Goal: Find specific page/section: Find specific page/section

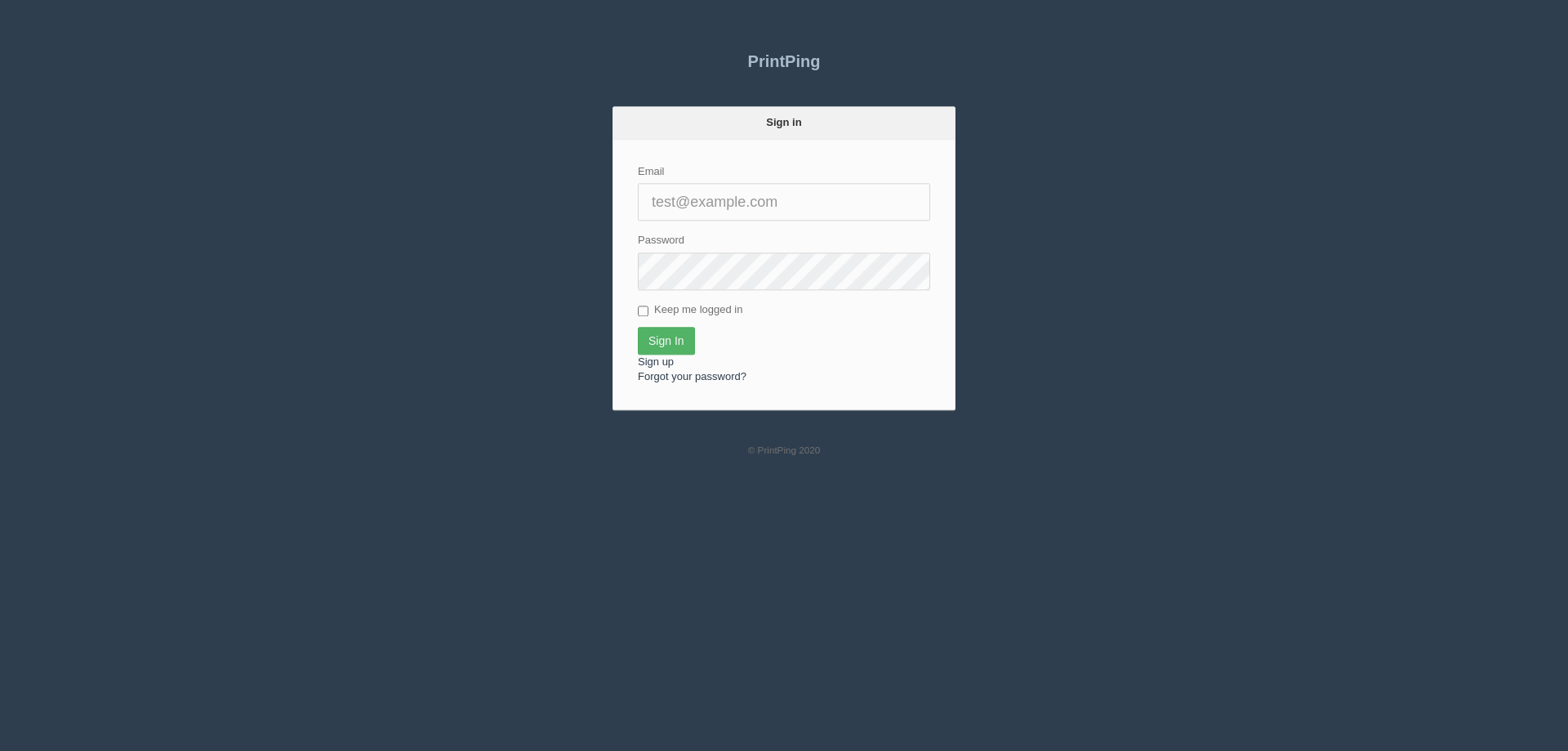
type input "[EMAIL_ADDRESS][DOMAIN_NAME]"
click at [660, 334] on input "Sign In" at bounding box center [666, 340] width 57 height 28
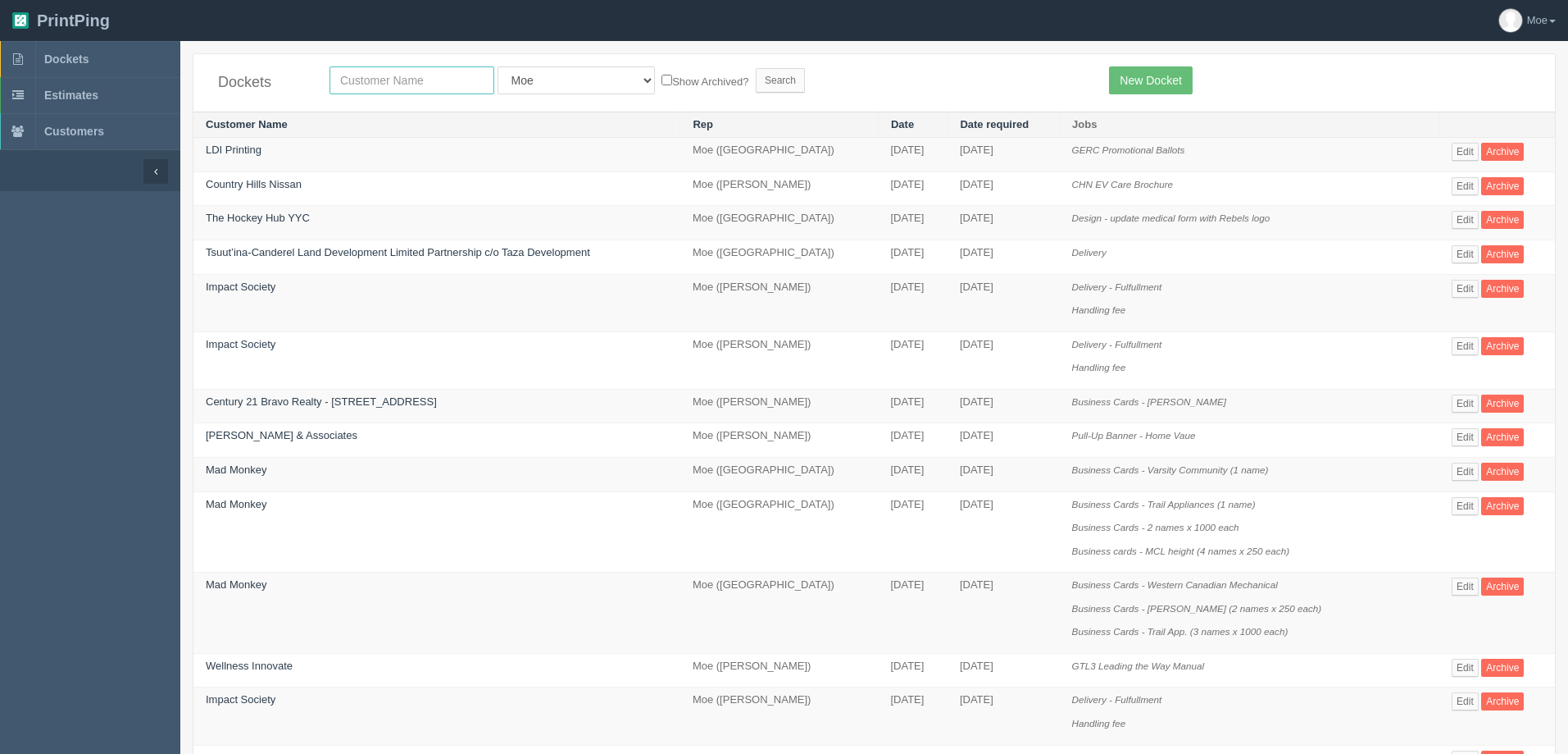
click at [386, 78] on input "text" at bounding box center [412, 80] width 165 height 28
type input "olds"
click at [755, 83] on input "Search" at bounding box center [780, 80] width 49 height 24
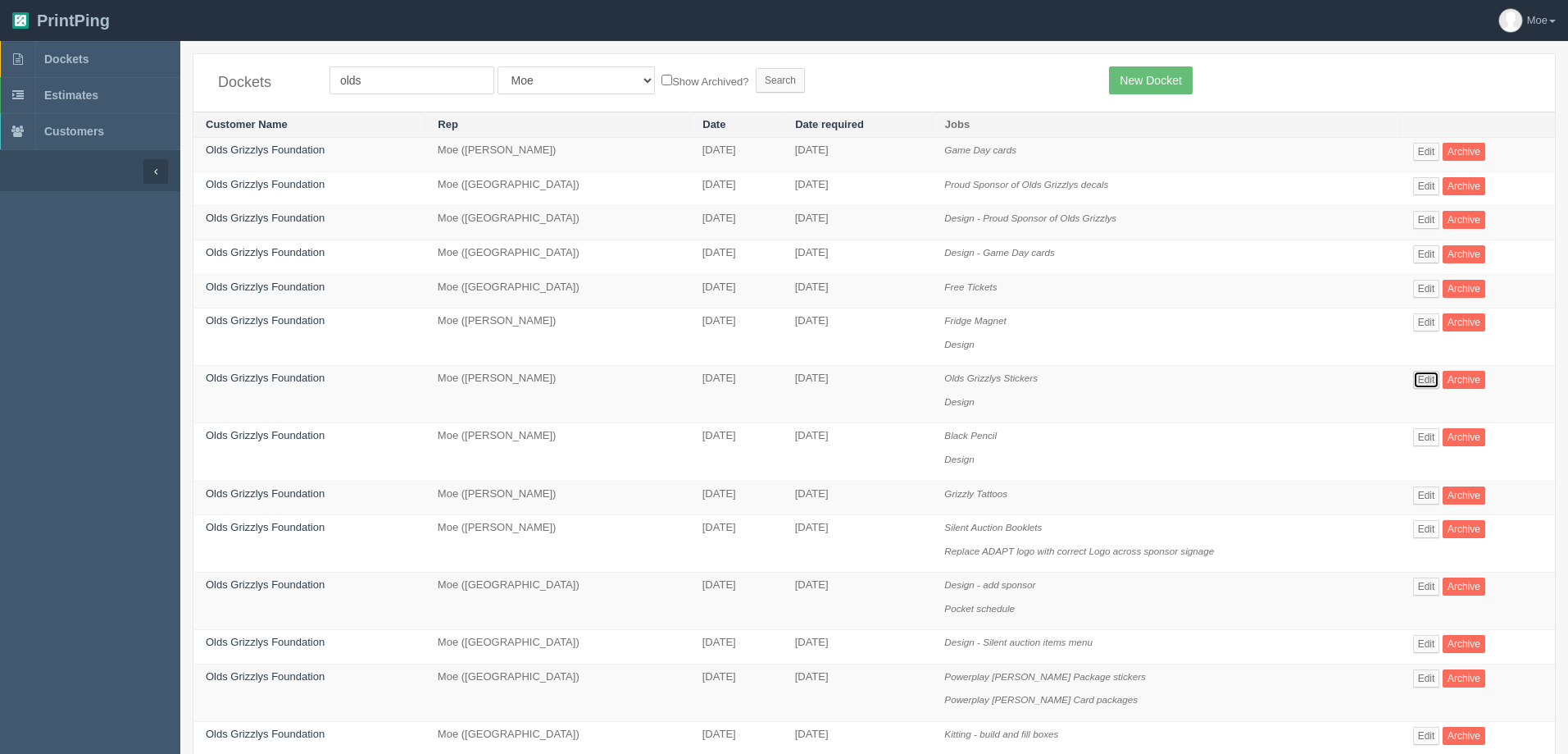
click at [1416, 378] on link "Edit" at bounding box center [1427, 379] width 27 height 18
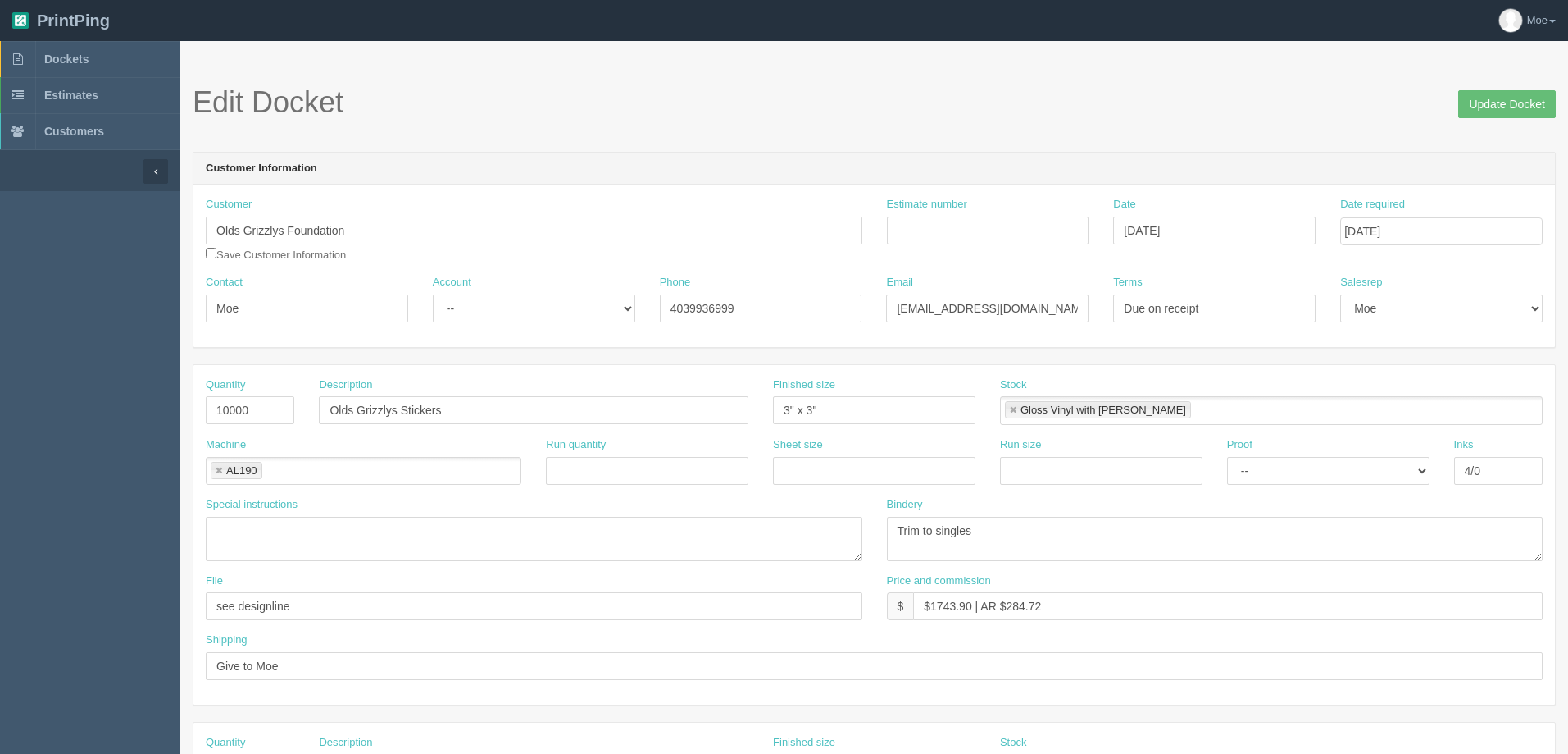
scroll to position [82, 0]
